Goal: Information Seeking & Learning: Learn about a topic

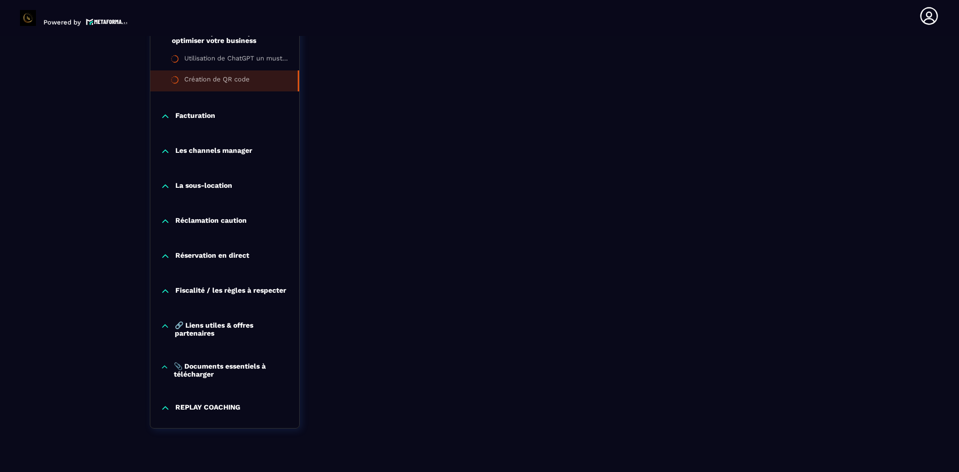
scroll to position [903, 0]
click at [185, 118] on p "Facturation" at bounding box center [195, 115] width 40 height 10
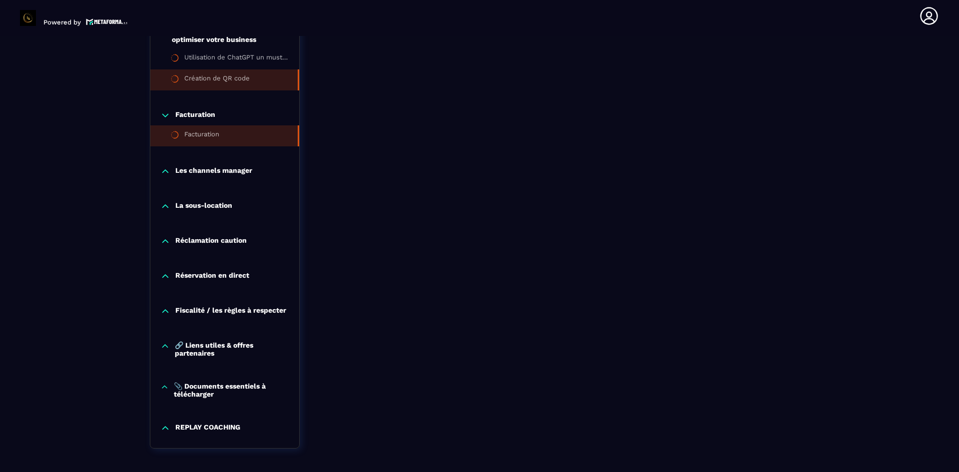
click at [222, 136] on li "Facturation" at bounding box center [224, 135] width 149 height 21
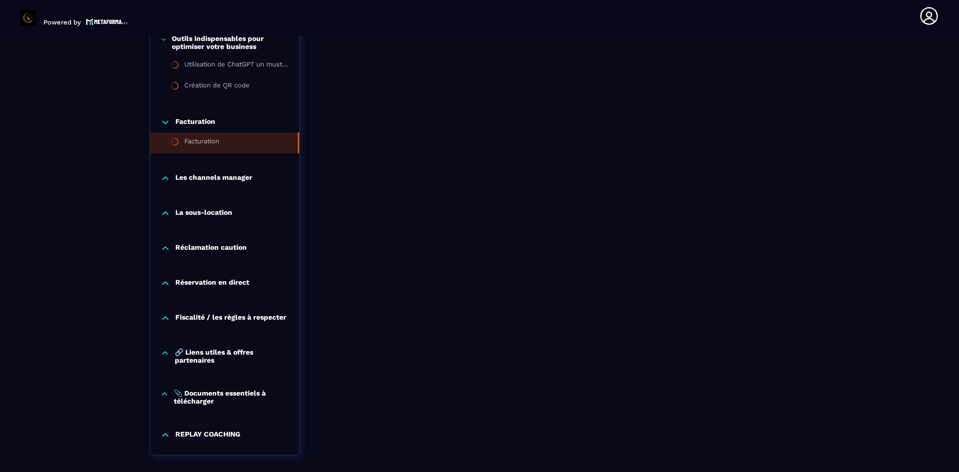
scroll to position [945, 0]
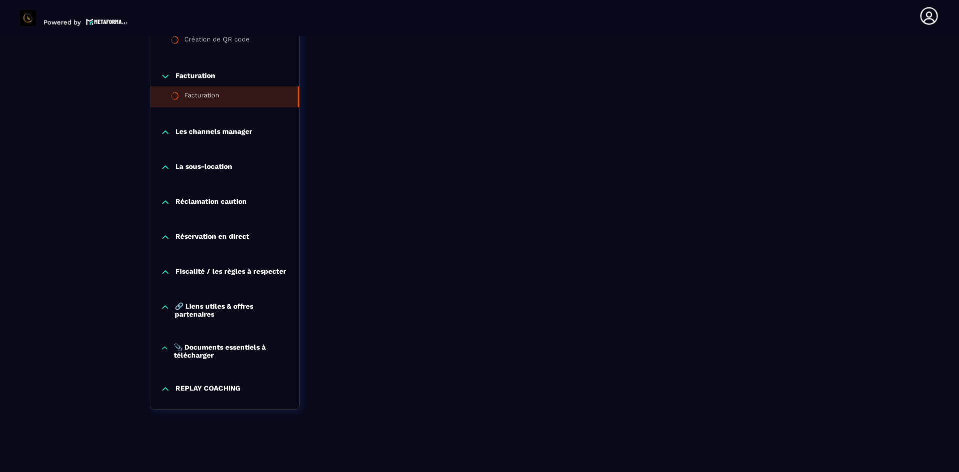
click at [239, 347] on p "📎 Documents essentiels à télécharger" at bounding box center [231, 351] width 115 height 16
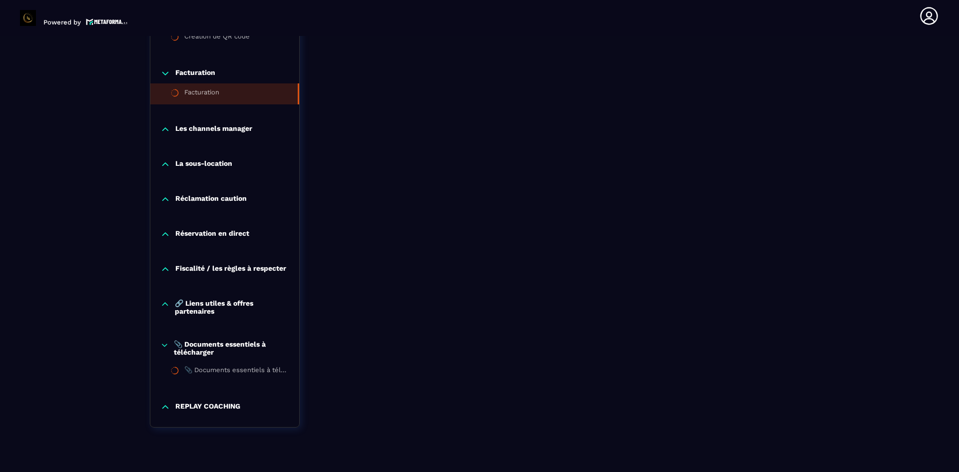
scroll to position [966, 0]
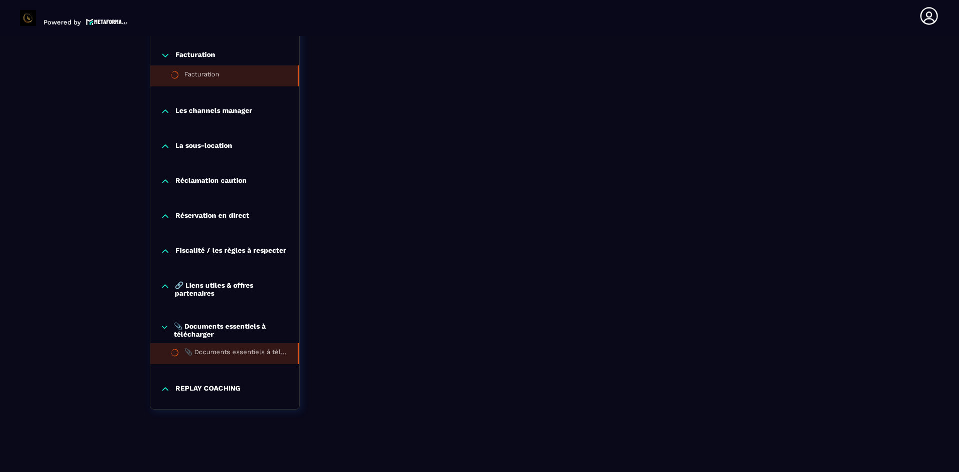
click at [250, 354] on div "📎 Documents essentiels à télécharger" at bounding box center [235, 353] width 103 height 11
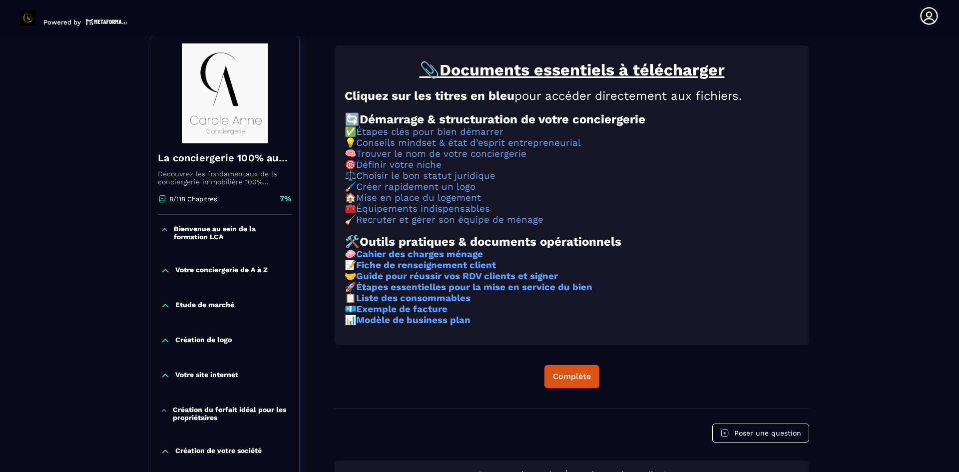
scroll to position [104, 0]
click at [423, 260] on strong "Cahier des charges ménage" at bounding box center [419, 254] width 127 height 11
click at [400, 226] on link "Recruter et gérer son équipe de ménage" at bounding box center [449, 220] width 187 height 11
click at [414, 271] on strong "Fiche de renseignement client" at bounding box center [426, 265] width 140 height 11
click at [394, 315] on strong "Exemple de facture" at bounding box center [401, 309] width 91 height 11
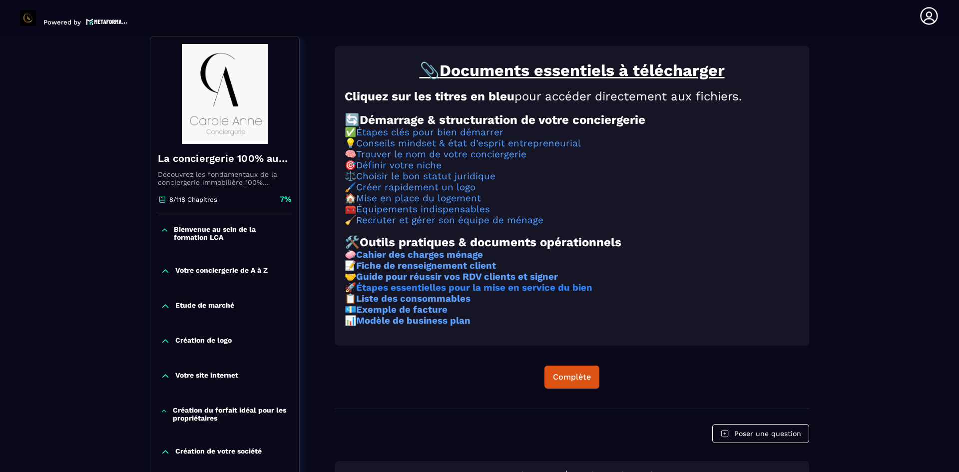
click at [406, 293] on strong "Étapes essentielles pour la mise en service du bien" at bounding box center [474, 287] width 236 height 11
click at [379, 326] on strong "Modèle de business plan" at bounding box center [413, 320] width 114 height 11
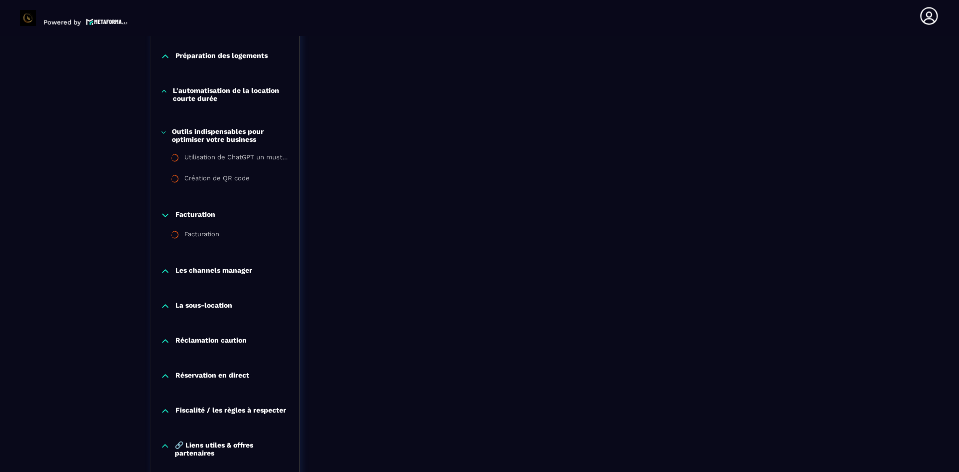
scroll to position [966, 0]
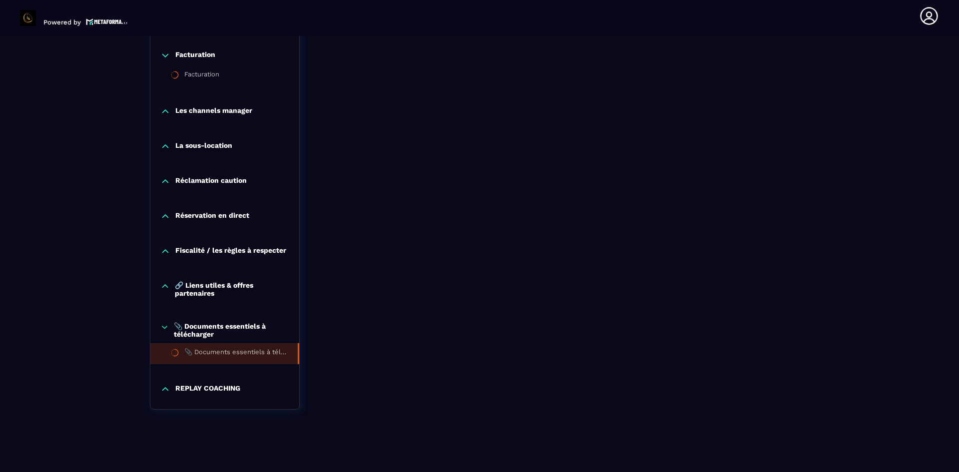
drag, startPoint x: 219, startPoint y: 391, endPoint x: 193, endPoint y: 384, distance: 27.3
click at [219, 391] on p "REPLAY COACHING" at bounding box center [207, 389] width 65 height 10
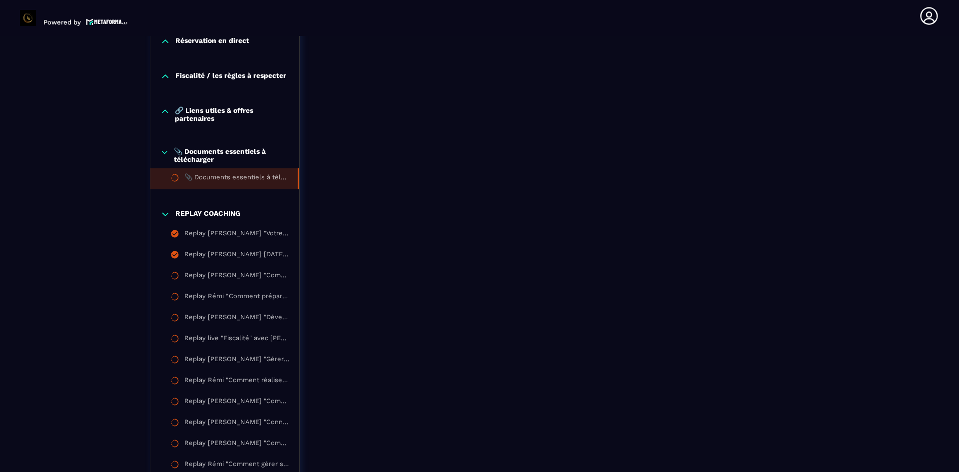
scroll to position [1316, 0]
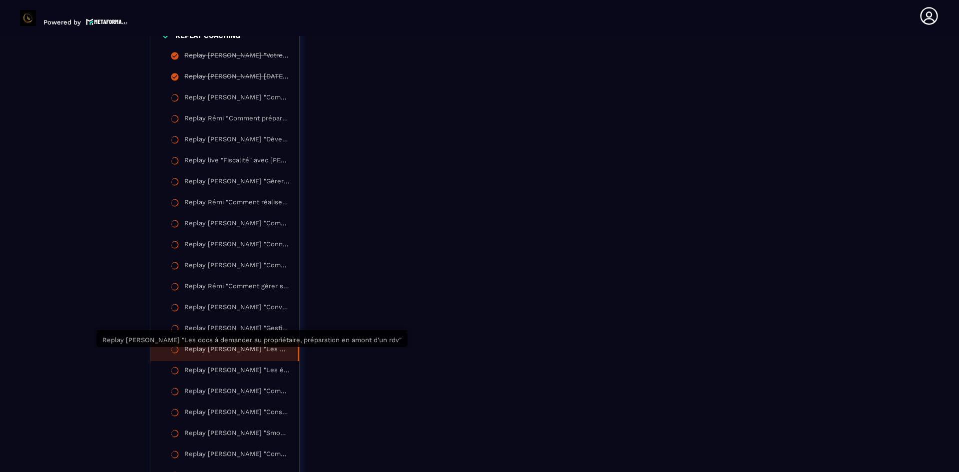
click at [235, 350] on div "Replay [PERSON_NAME] "Les docs à demander au propriétaire, préparation en amont…" at bounding box center [235, 350] width 103 height 11
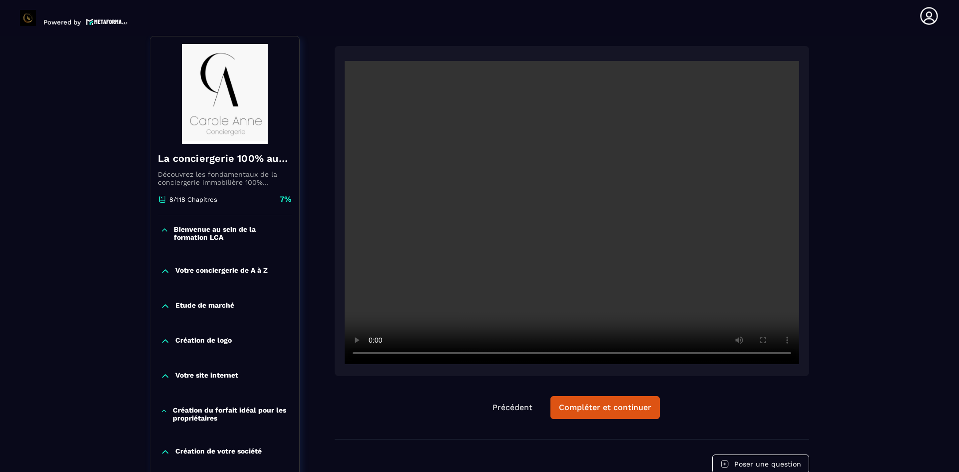
scroll to position [204, 0]
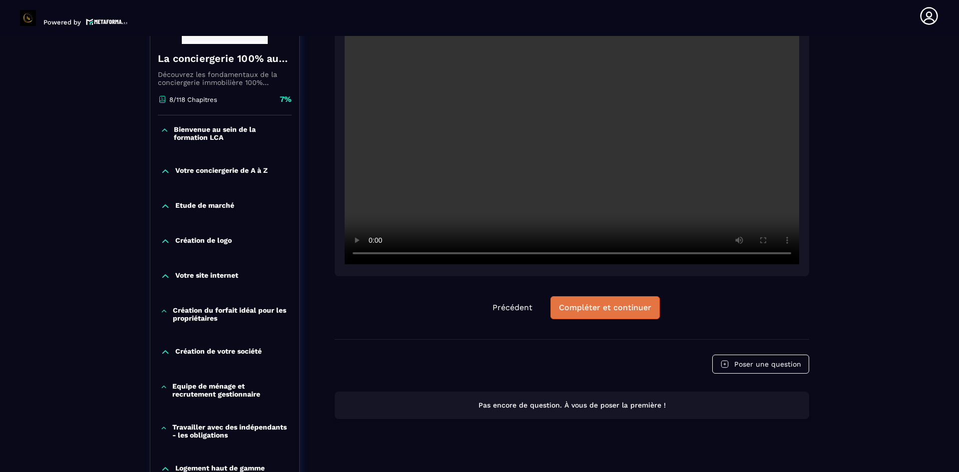
click at [595, 303] on div "Compléter et continuer" at bounding box center [605, 308] width 92 height 10
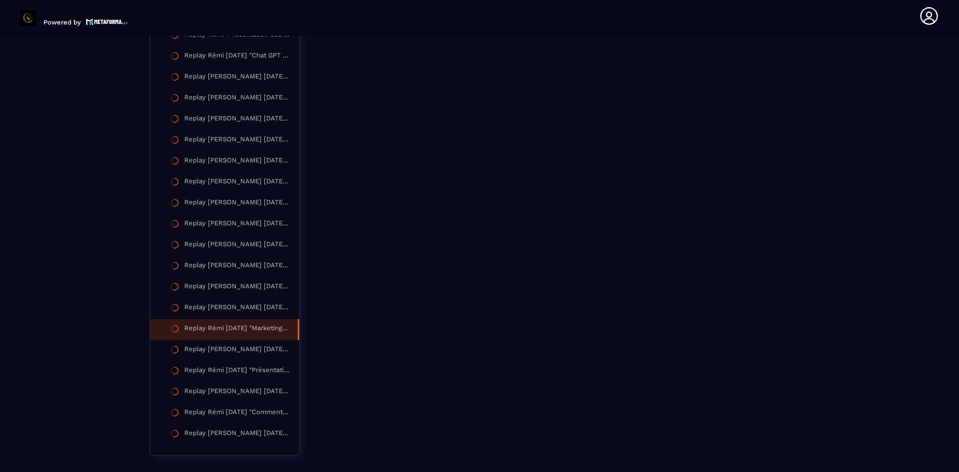
scroll to position [1952, 0]
